Goal: Use online tool/utility

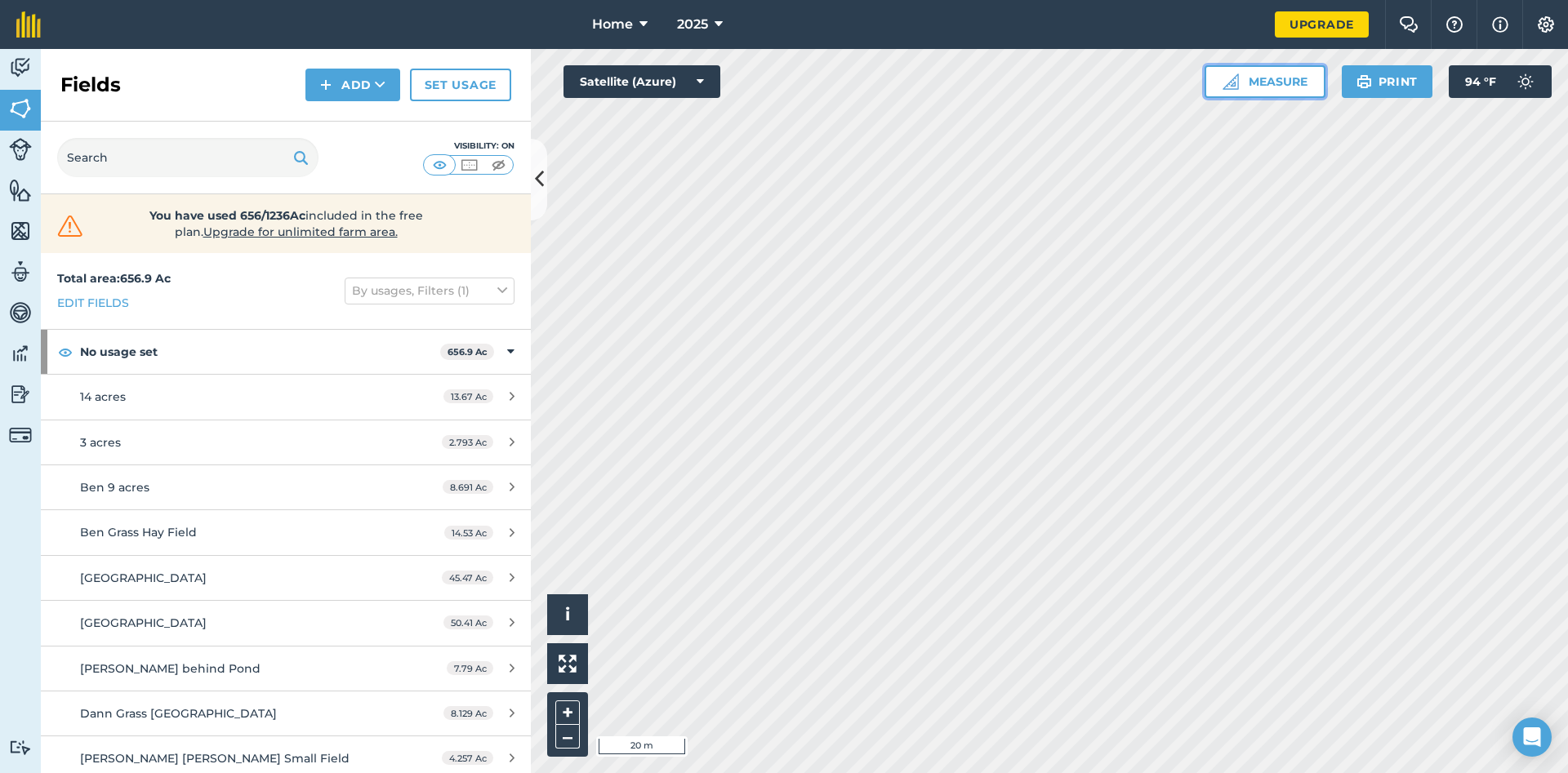
click at [1291, 82] on button "Measure" at bounding box center [1264, 82] width 121 height 33
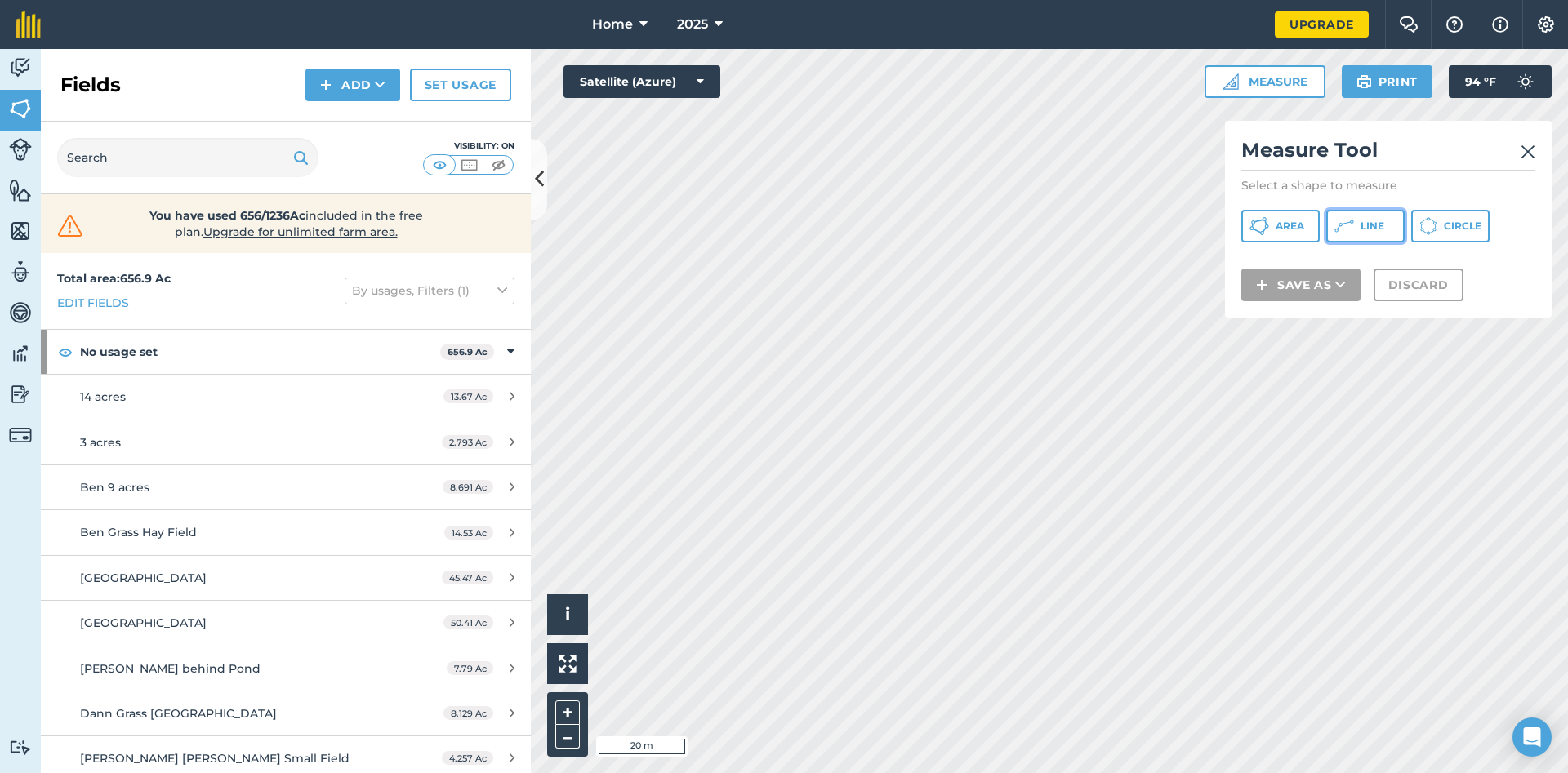
click at [1269, 225] on icon at bounding box center [1259, 226] width 20 height 20
click at [1526, 152] on img at bounding box center [1528, 152] width 15 height 20
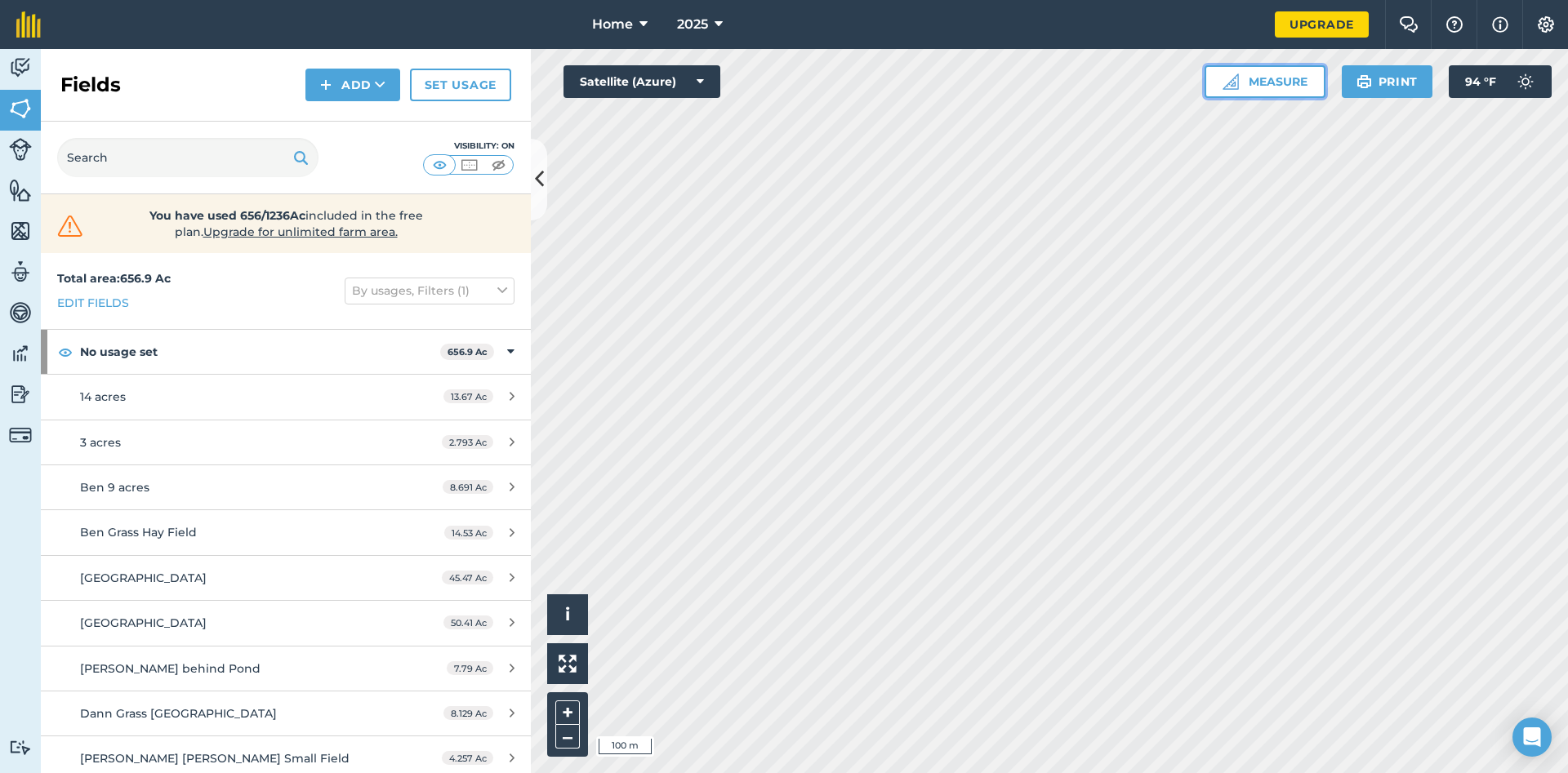
click at [1274, 77] on button "Measure" at bounding box center [1264, 82] width 121 height 33
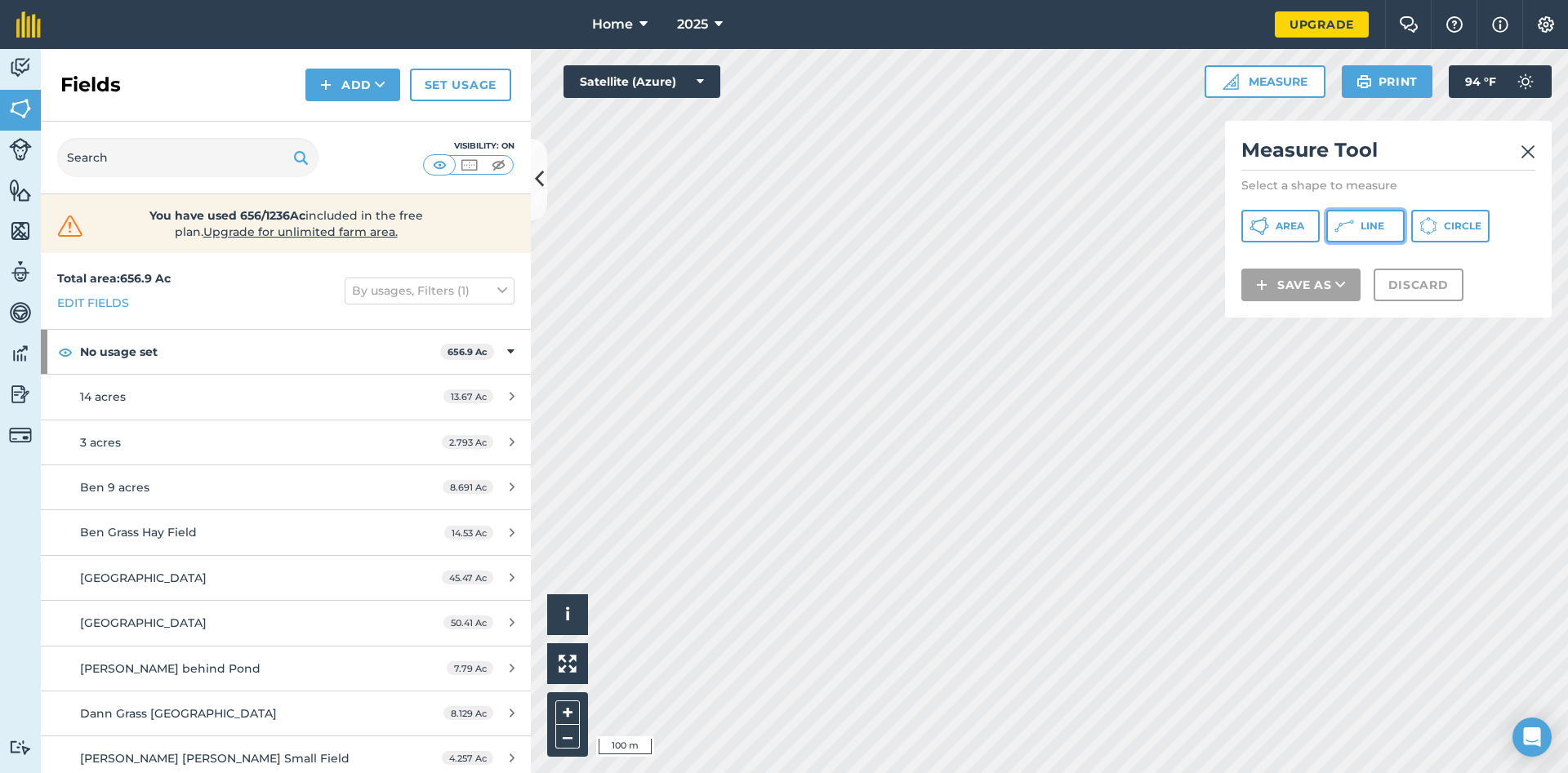
click at [1269, 227] on icon at bounding box center [1259, 226] width 20 height 20
click at [1522, 147] on img at bounding box center [1528, 152] width 15 height 20
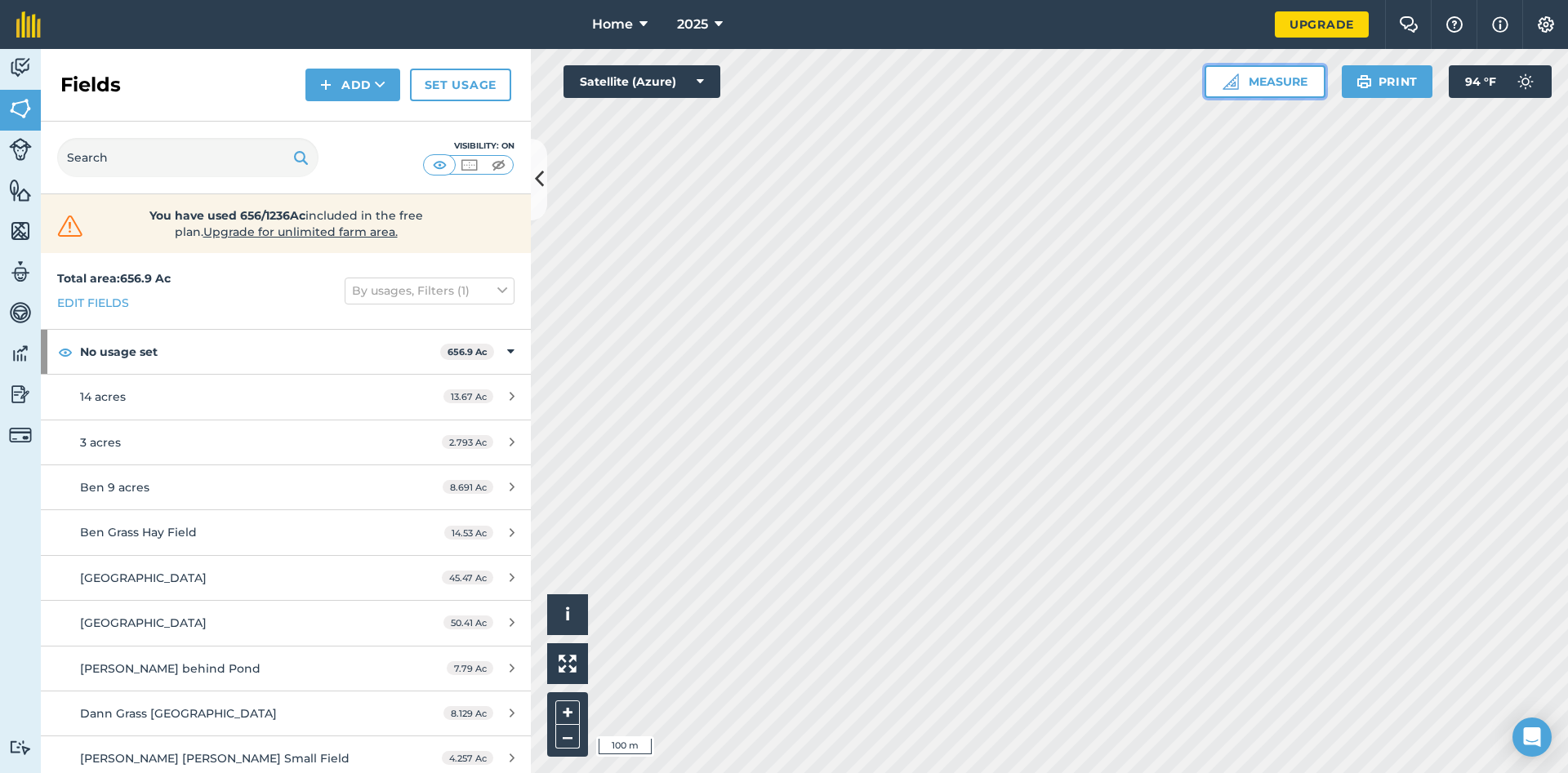
click at [1271, 85] on button "Measure" at bounding box center [1264, 82] width 121 height 33
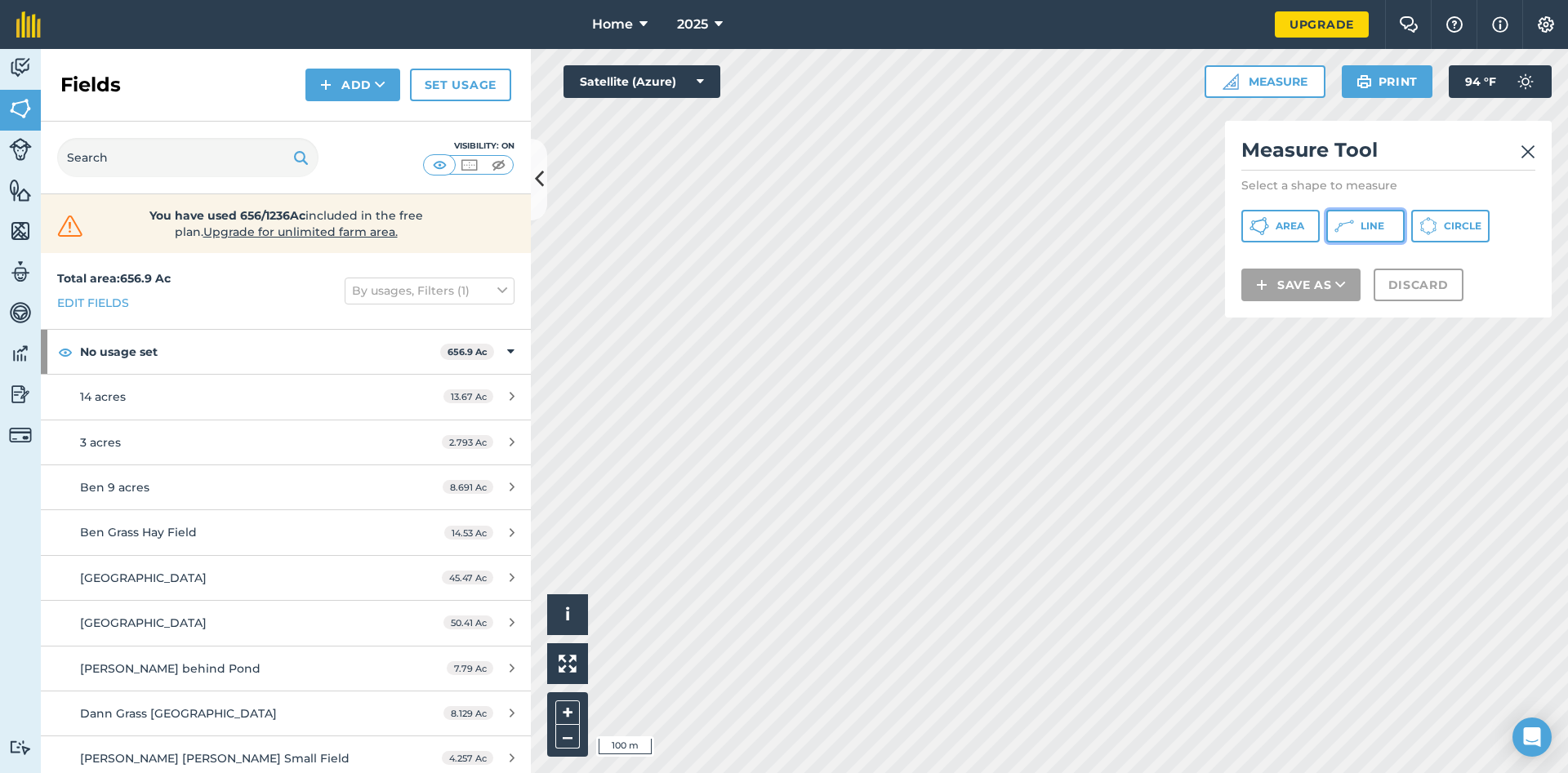
click at [1269, 231] on icon at bounding box center [1259, 226] width 20 height 20
click at [1524, 147] on img at bounding box center [1528, 152] width 15 height 20
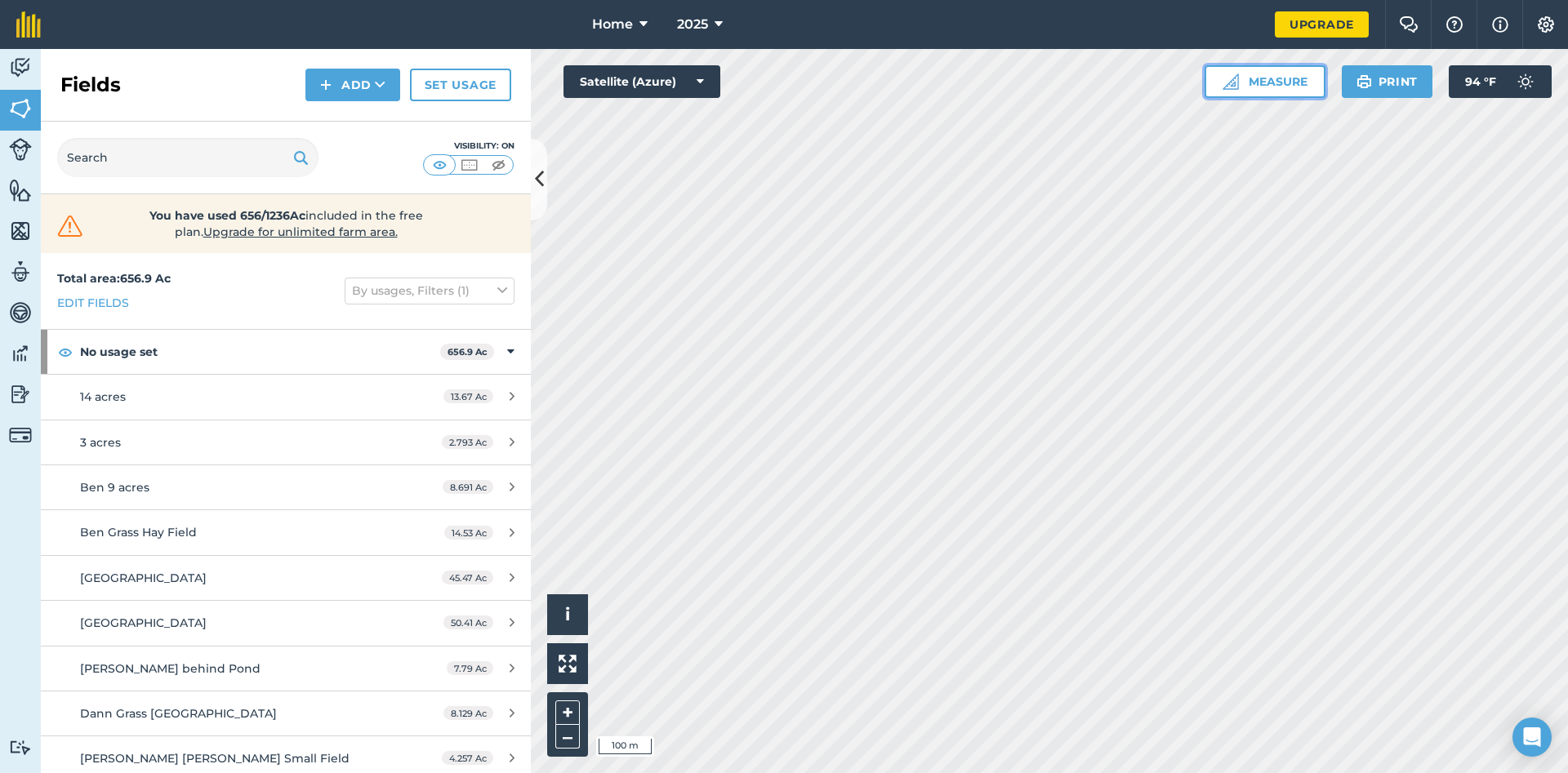
click at [1262, 82] on button "Measure" at bounding box center [1264, 82] width 121 height 33
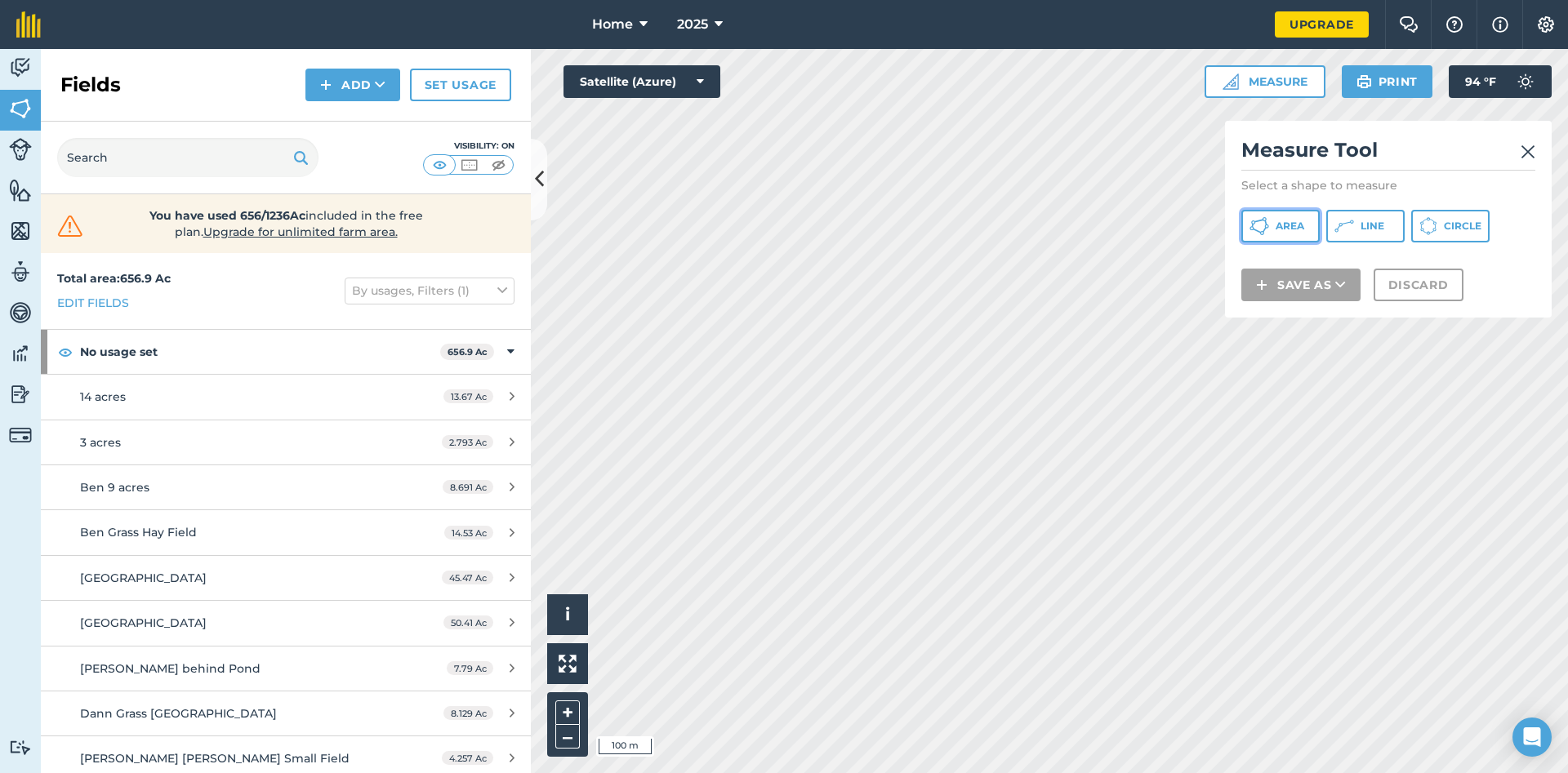
click at [1274, 226] on button "Area" at bounding box center [1281, 226] width 78 height 33
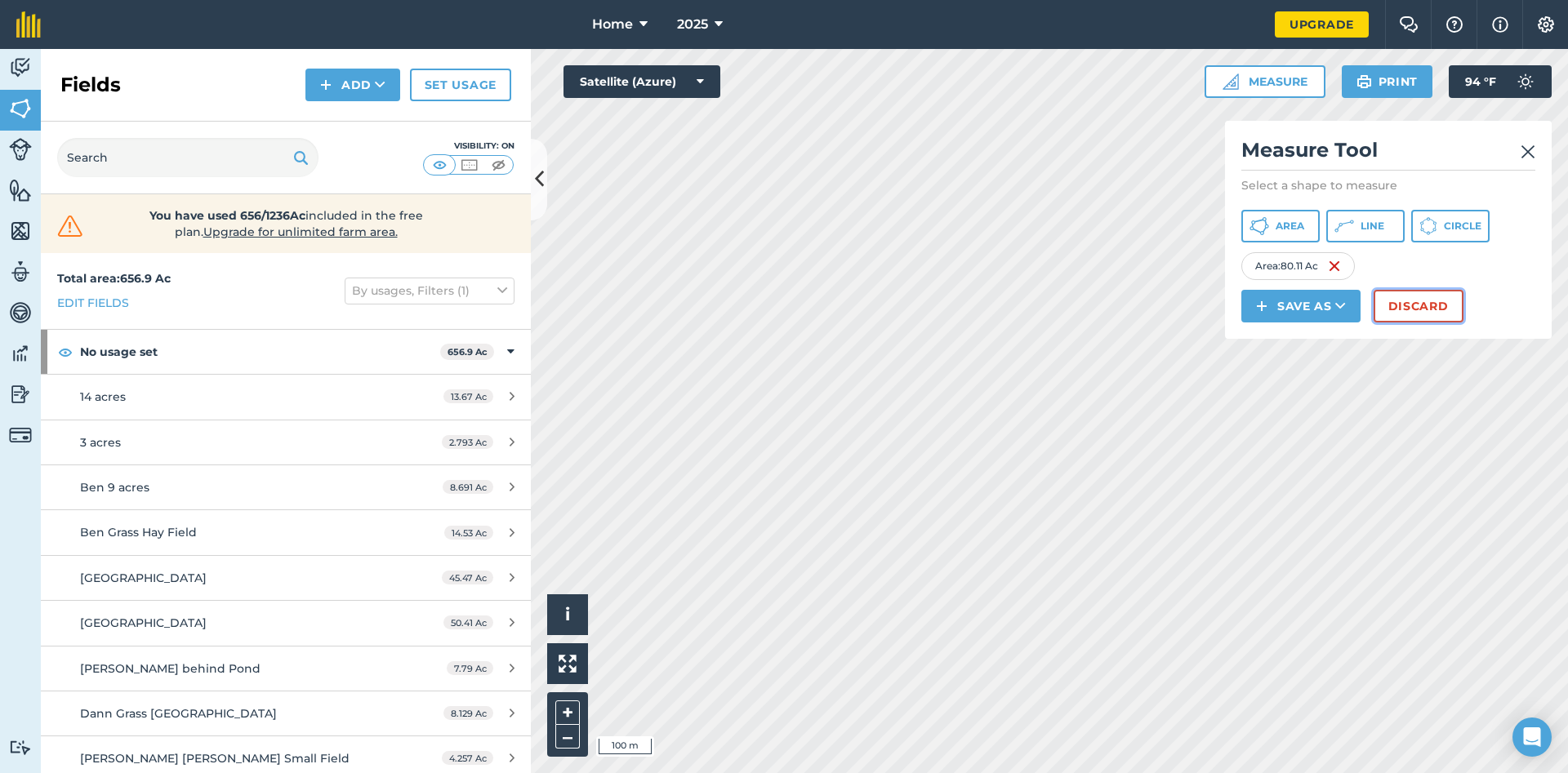
click at [1414, 310] on button "Discard" at bounding box center [1419, 306] width 90 height 33
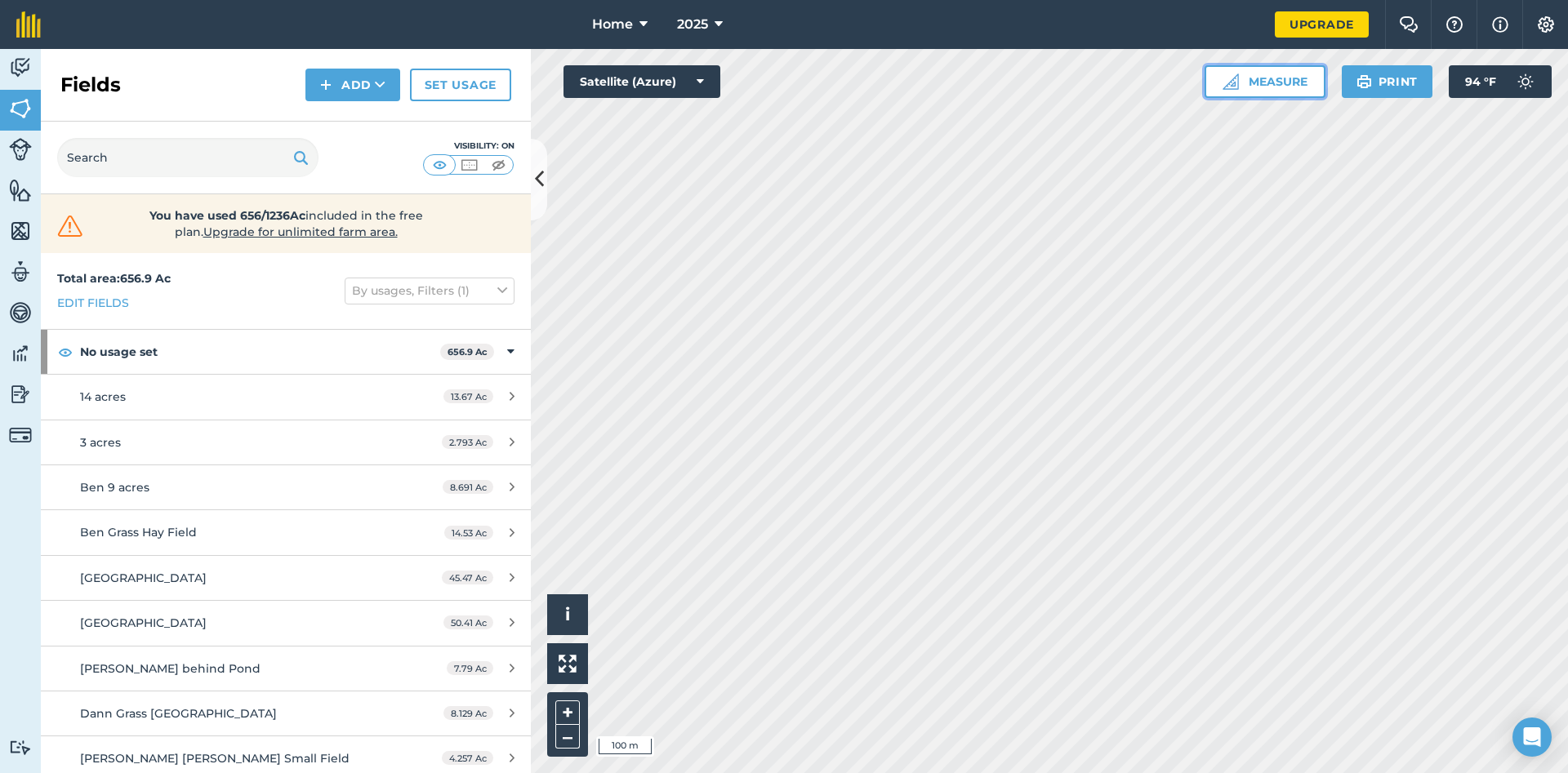
click at [1276, 85] on button "Measure" at bounding box center [1264, 82] width 121 height 33
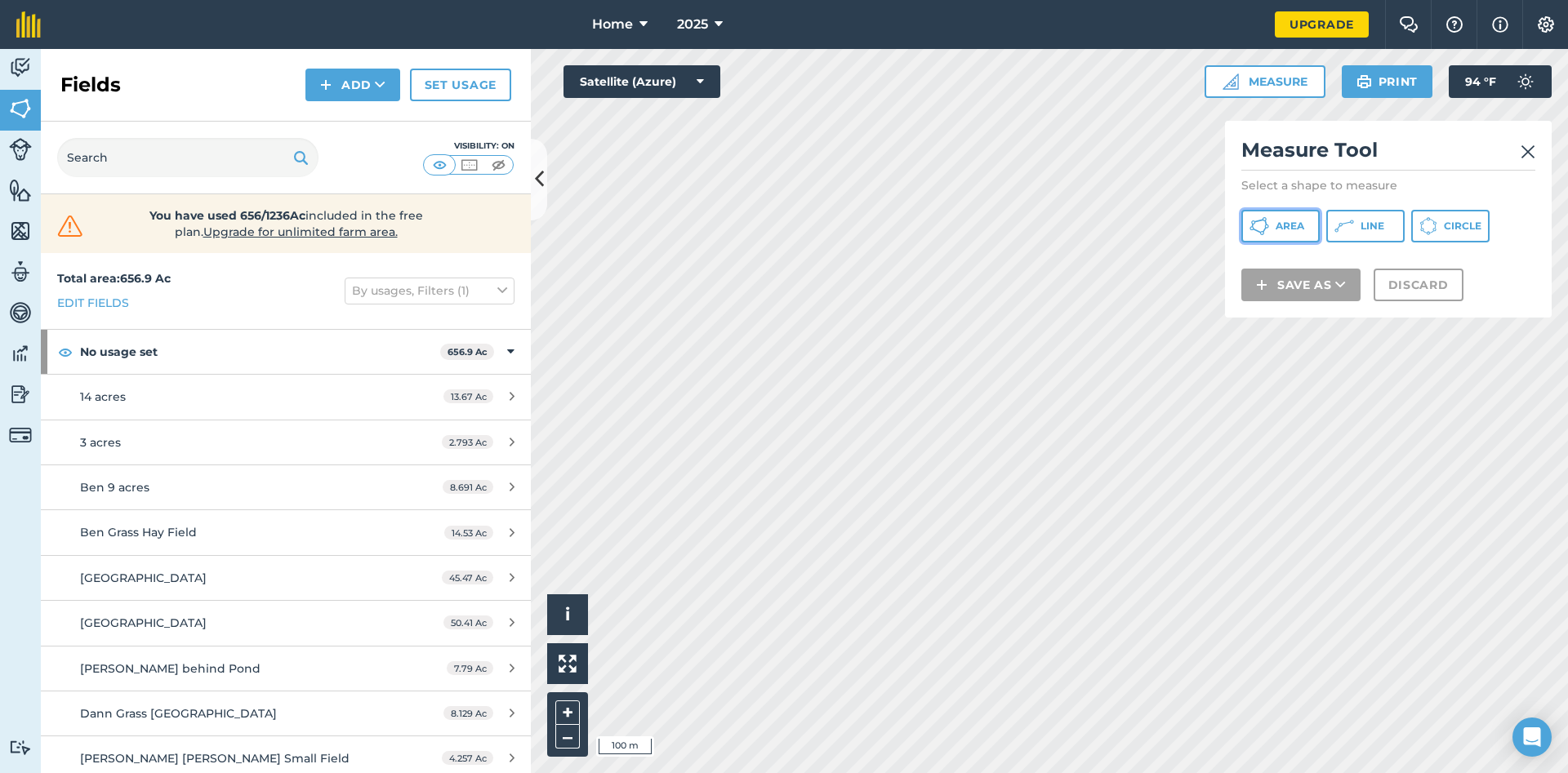
click at [1276, 223] on span "Area" at bounding box center [1289, 226] width 29 height 13
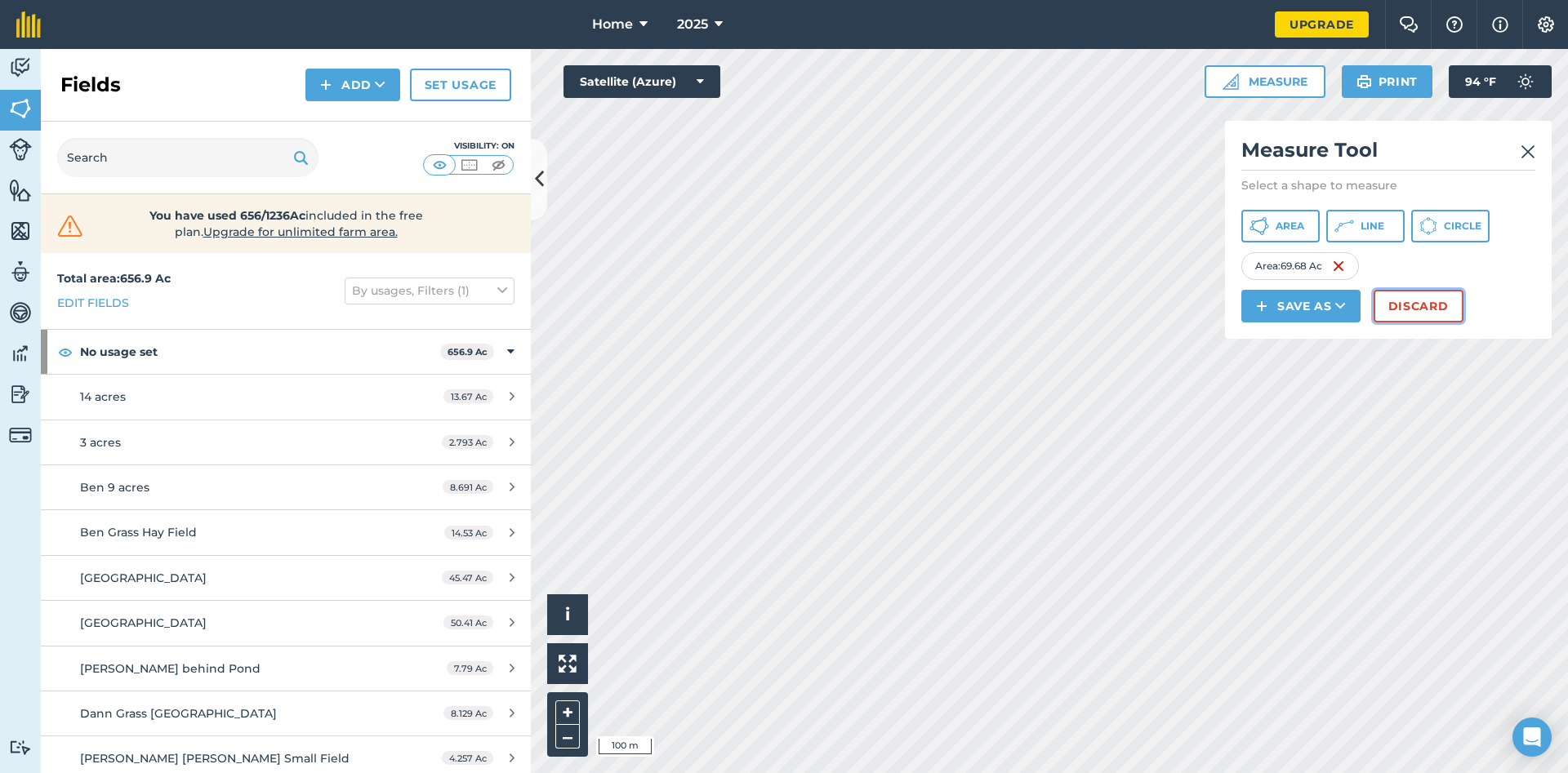
click at [1406, 310] on button "Discard" at bounding box center [1419, 306] width 90 height 33
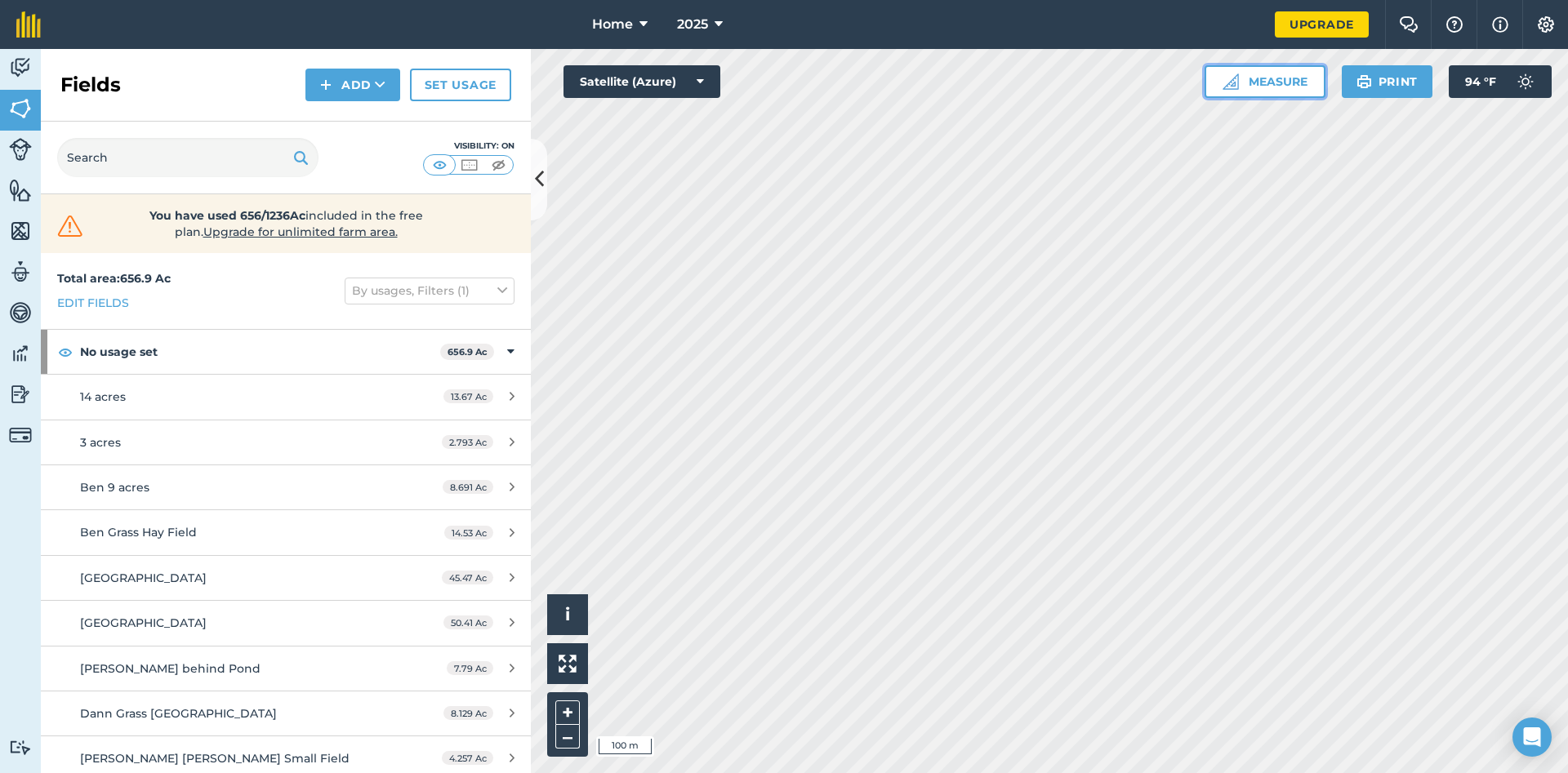
click at [1280, 86] on button "Measure" at bounding box center [1264, 82] width 121 height 33
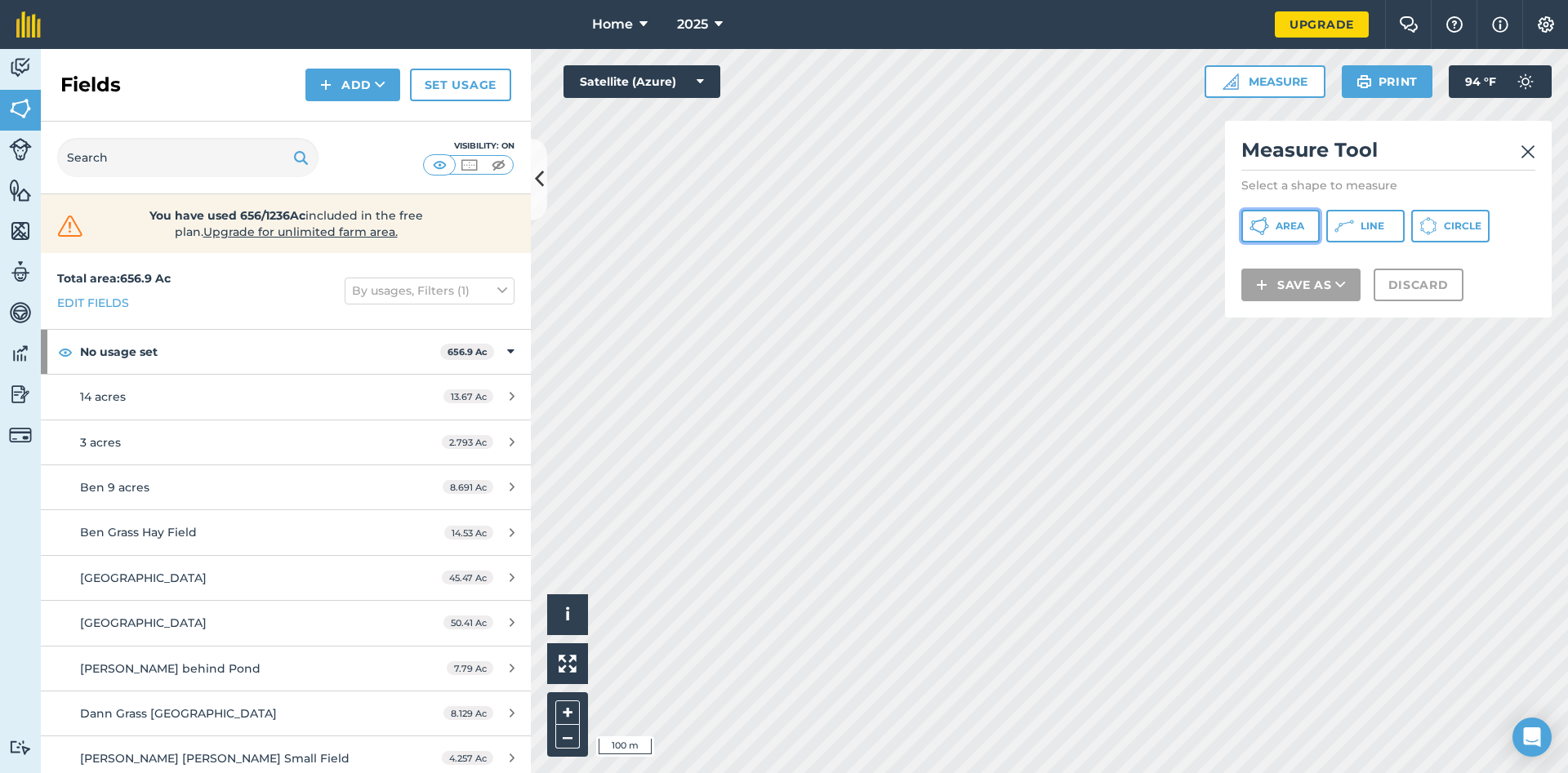
click at [1275, 229] on button "Area" at bounding box center [1281, 226] width 78 height 33
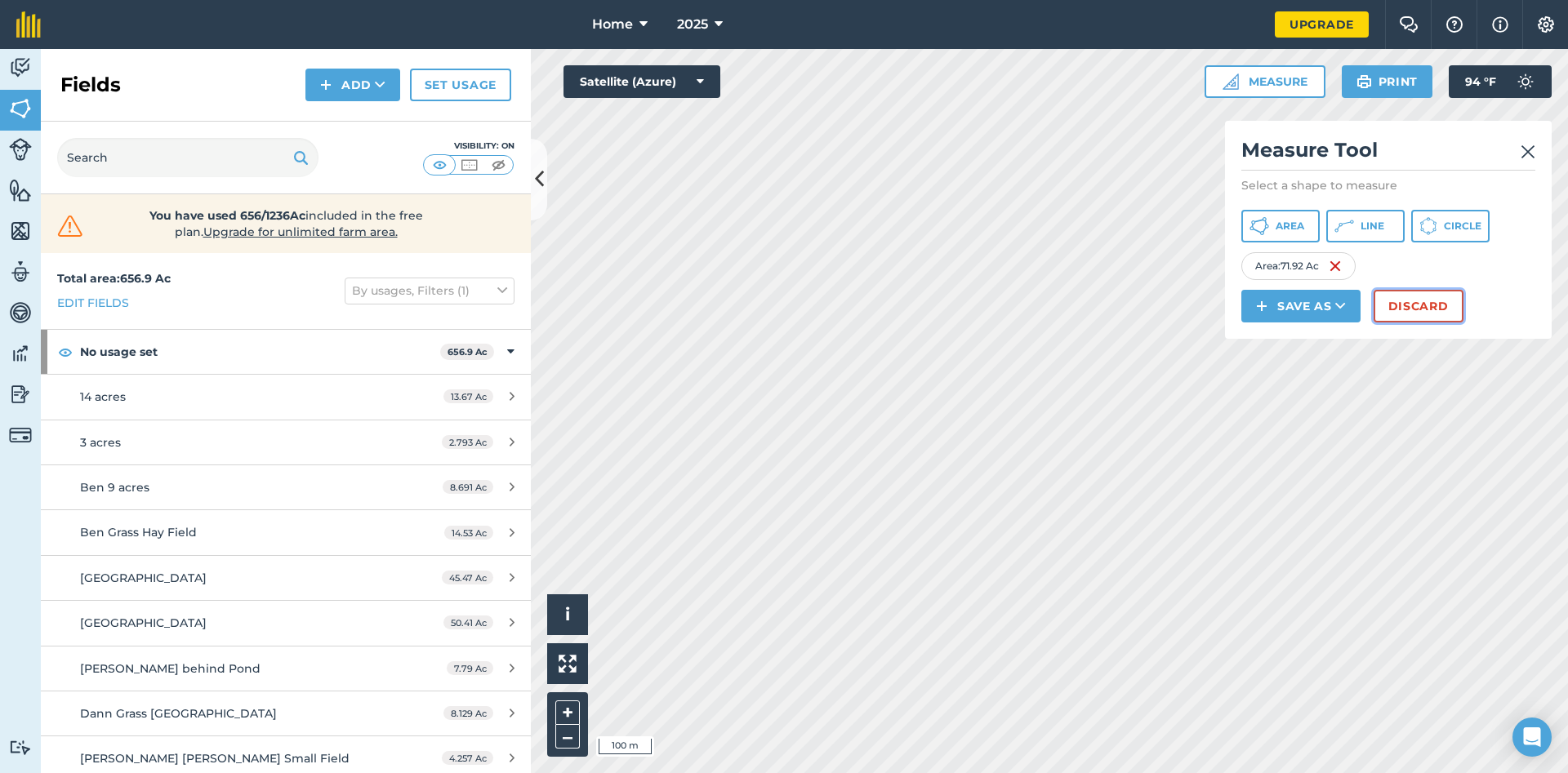
click at [1414, 298] on button "Discard" at bounding box center [1419, 306] width 90 height 33
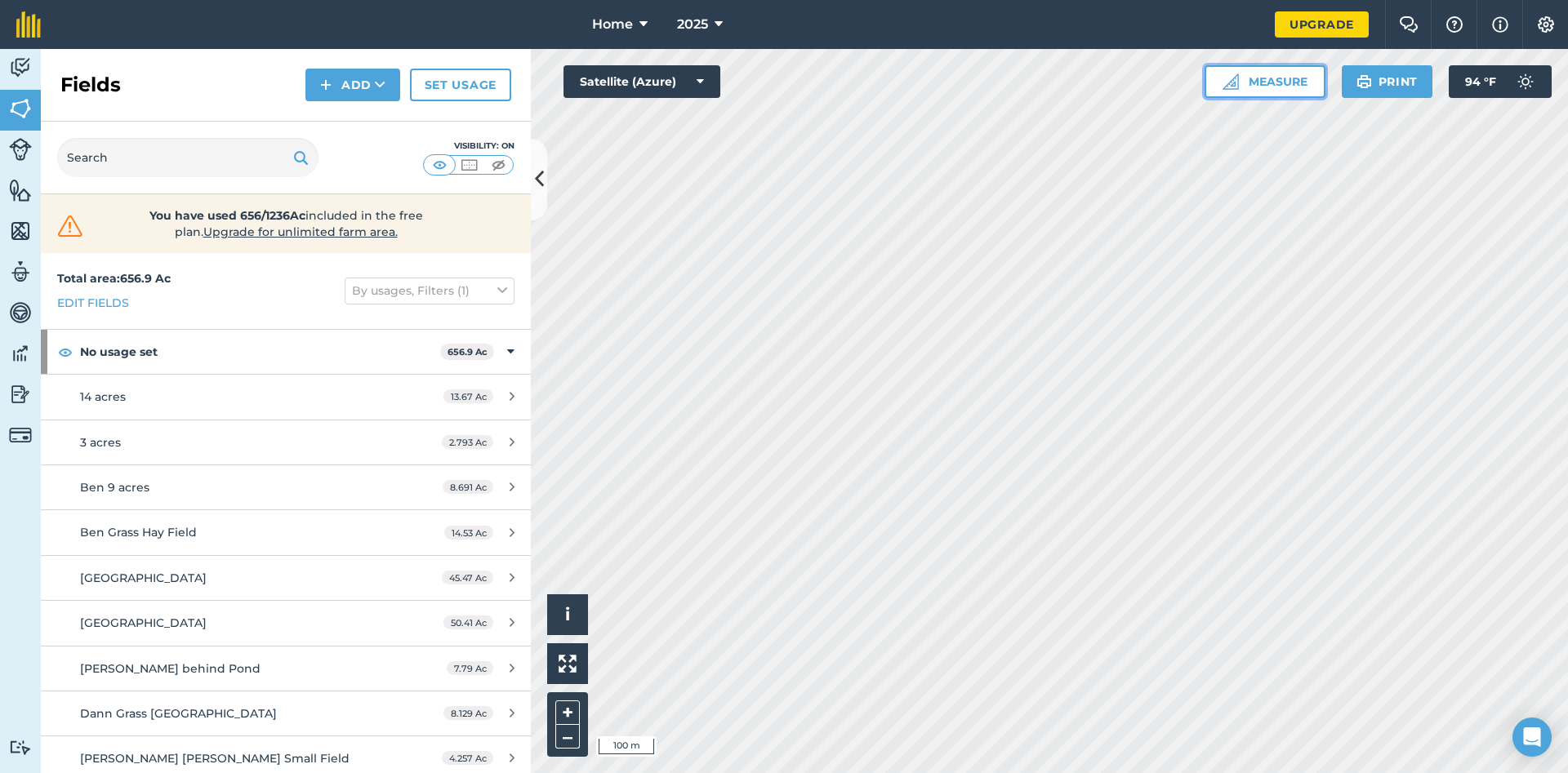
click at [1253, 84] on button "Measure" at bounding box center [1264, 82] width 121 height 33
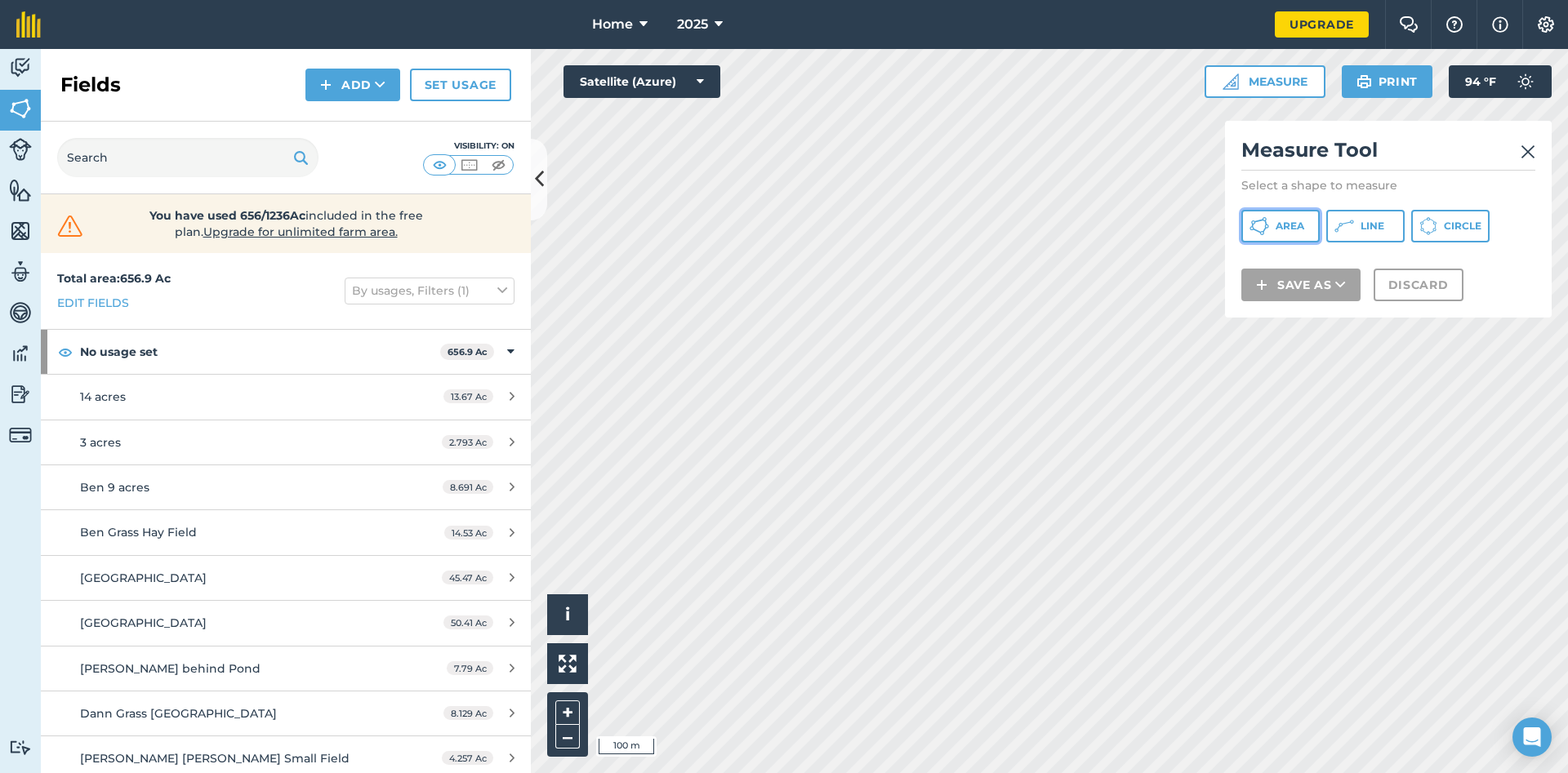
click at [1281, 227] on span "Area" at bounding box center [1289, 226] width 29 height 13
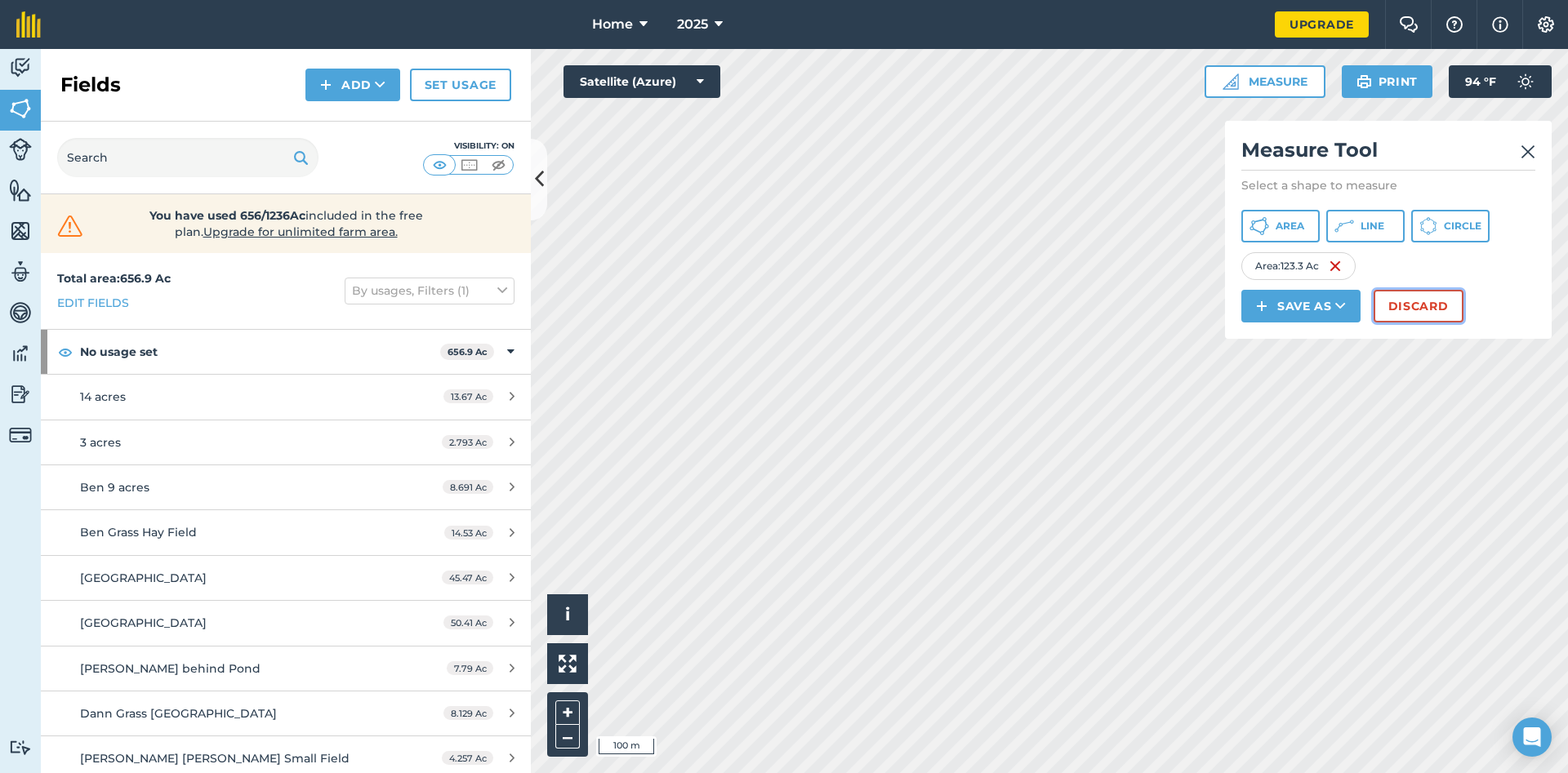
click at [1427, 303] on button "Discard" at bounding box center [1419, 306] width 90 height 33
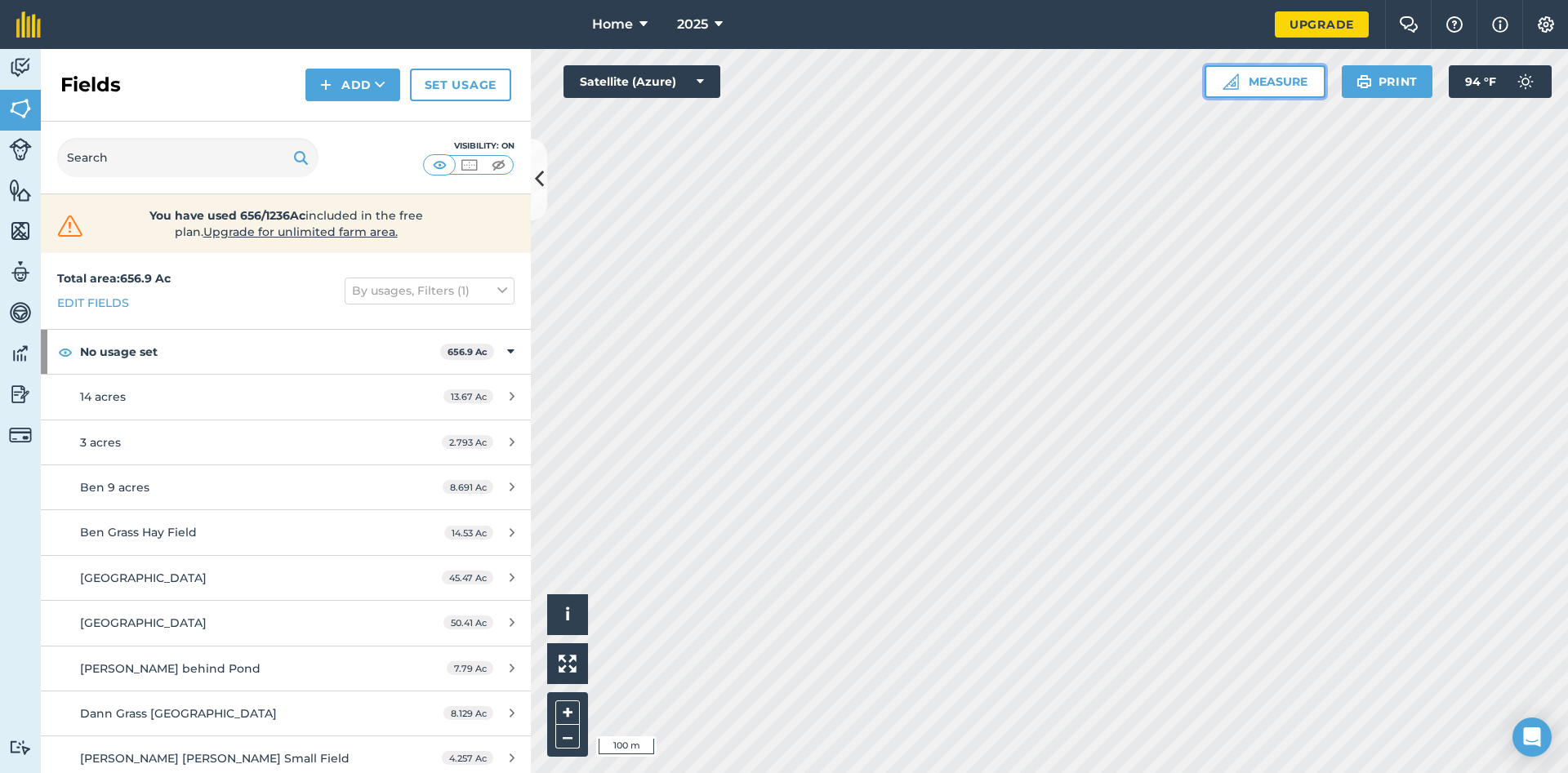
click at [1265, 82] on button "Measure" at bounding box center [1264, 82] width 121 height 33
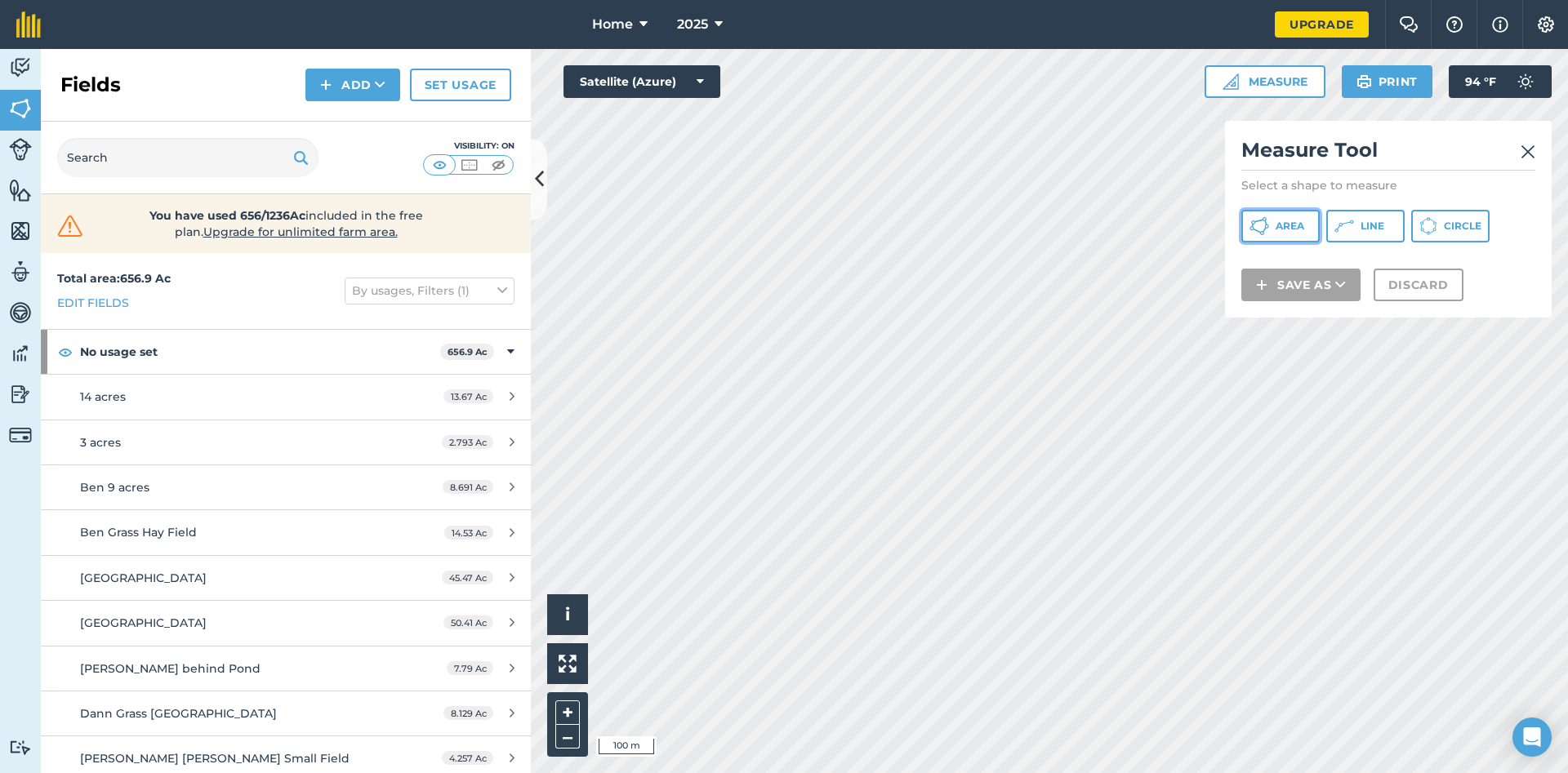
click at [1273, 226] on button "Area" at bounding box center [1281, 226] width 78 height 33
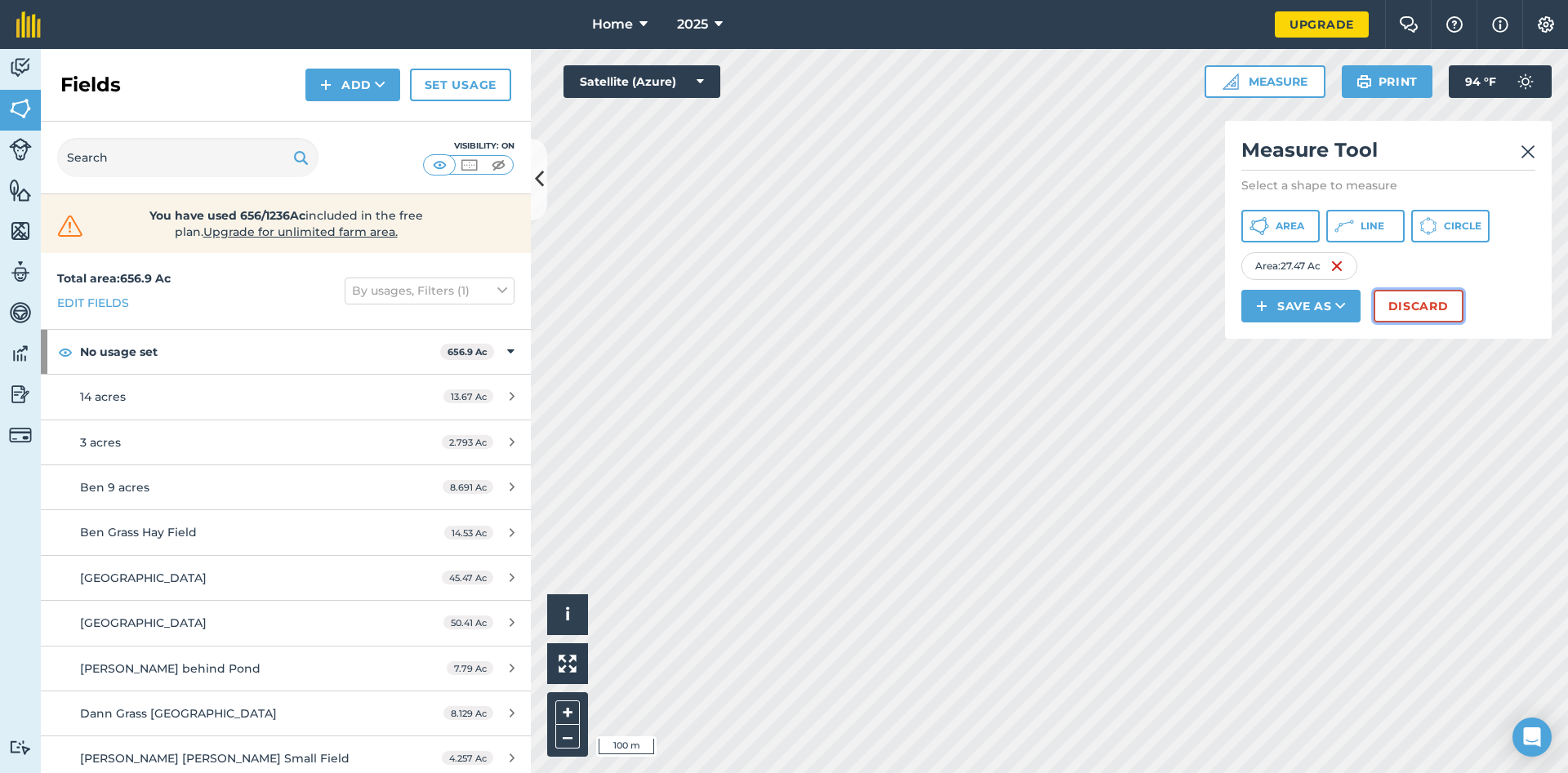
click at [1413, 300] on button "Discard" at bounding box center [1419, 306] width 90 height 33
